Goal: Navigation & Orientation: Locate item on page

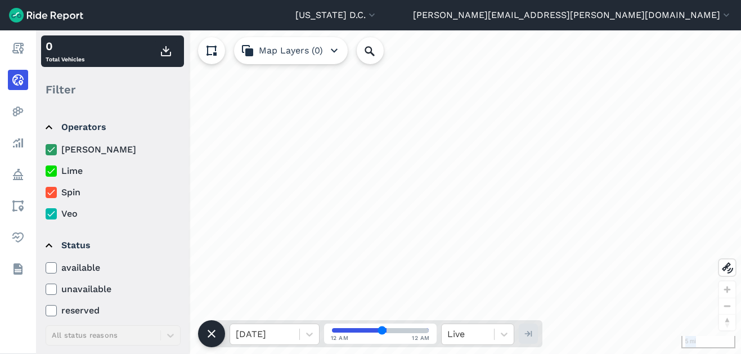
drag, startPoint x: 507, startPoint y: 19, endPoint x: 716, endPoint y: 34, distance: 208.8
click at [716, 34] on div "Washington D.C. Capital Bikeshare Washington D.C. ted.randell@dc.gov Settings T…" at bounding box center [370, 177] width 741 height 354
click at [479, 17] on header "Washington D.C. Capital Bikeshare Washington D.C. ted.randell@dc.gov Settings T…" at bounding box center [370, 15] width 741 height 30
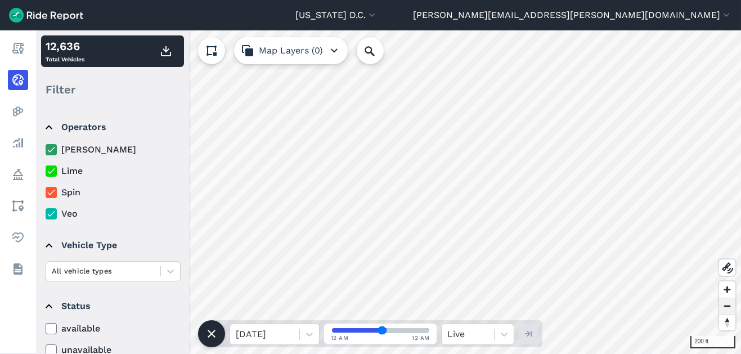
click at [727, 298] on div "200 ft" at bounding box center [388, 192] width 705 height 324
click at [741, 236] on html "Washington D.C. Capital Bikeshare Washington D.C. ted.randell@dc.gov Settings T…" at bounding box center [370, 177] width 741 height 354
click at [741, 170] on html "Washington D.C. Capital Bikeshare Washington D.C. ted.randell@dc.gov Settings T…" at bounding box center [370, 177] width 741 height 354
click at [741, 180] on html "Washington D.C. Capital Bikeshare Washington D.C. ted.randell@dc.gov Settings T…" at bounding box center [370, 177] width 741 height 354
click at [168, 271] on icon at bounding box center [170, 271] width 11 height 11
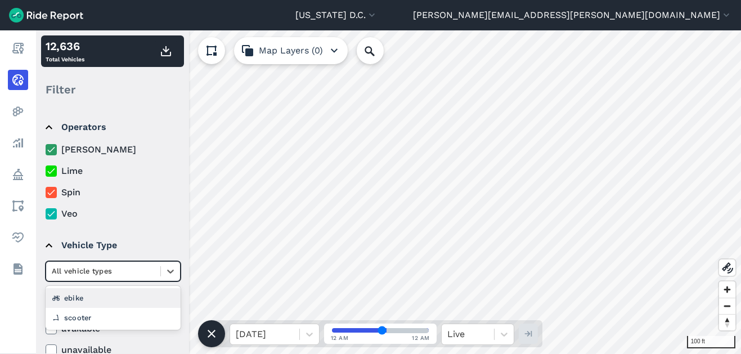
click at [156, 275] on div "All vehicle types" at bounding box center [103, 270] width 114 height 17
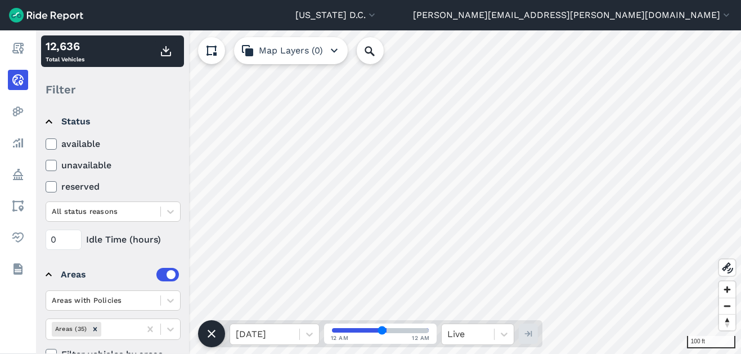
scroll to position [186, 0]
click at [154, 209] on div at bounding box center [103, 209] width 103 height 13
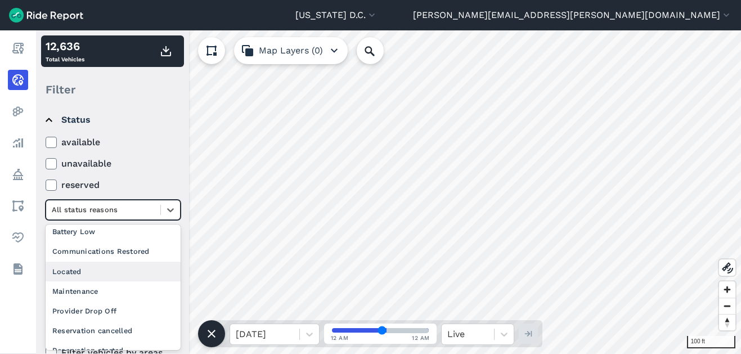
scroll to position [24, 0]
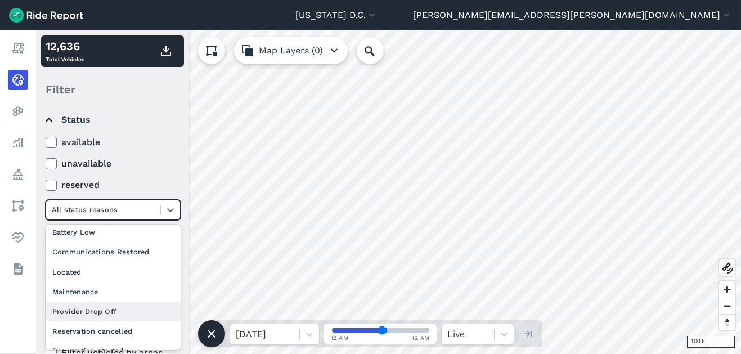
click at [116, 309] on div "Provider Drop Off" at bounding box center [113, 312] width 135 height 20
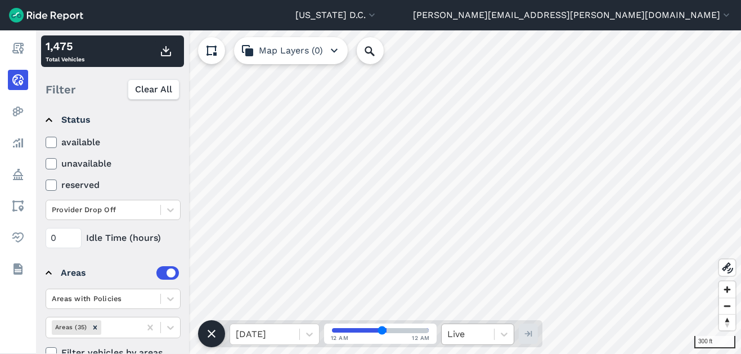
click at [493, 326] on div "300 ft 1,475 Total Vehicles Filter Clear All Operators Hopp Lime Spin Veo Vehic…" at bounding box center [388, 192] width 705 height 324
click at [549, 354] on html "Washington D.C. Capital Bikeshare Washington D.C. ted.randell@dc.gov Settings T…" at bounding box center [370, 177] width 741 height 354
click at [741, 267] on html "Washington D.C. Capital Bikeshare Washington D.C. ted.randell@dc.gov Settings T…" at bounding box center [370, 177] width 741 height 354
